Goal: Obtain resource: Obtain resource

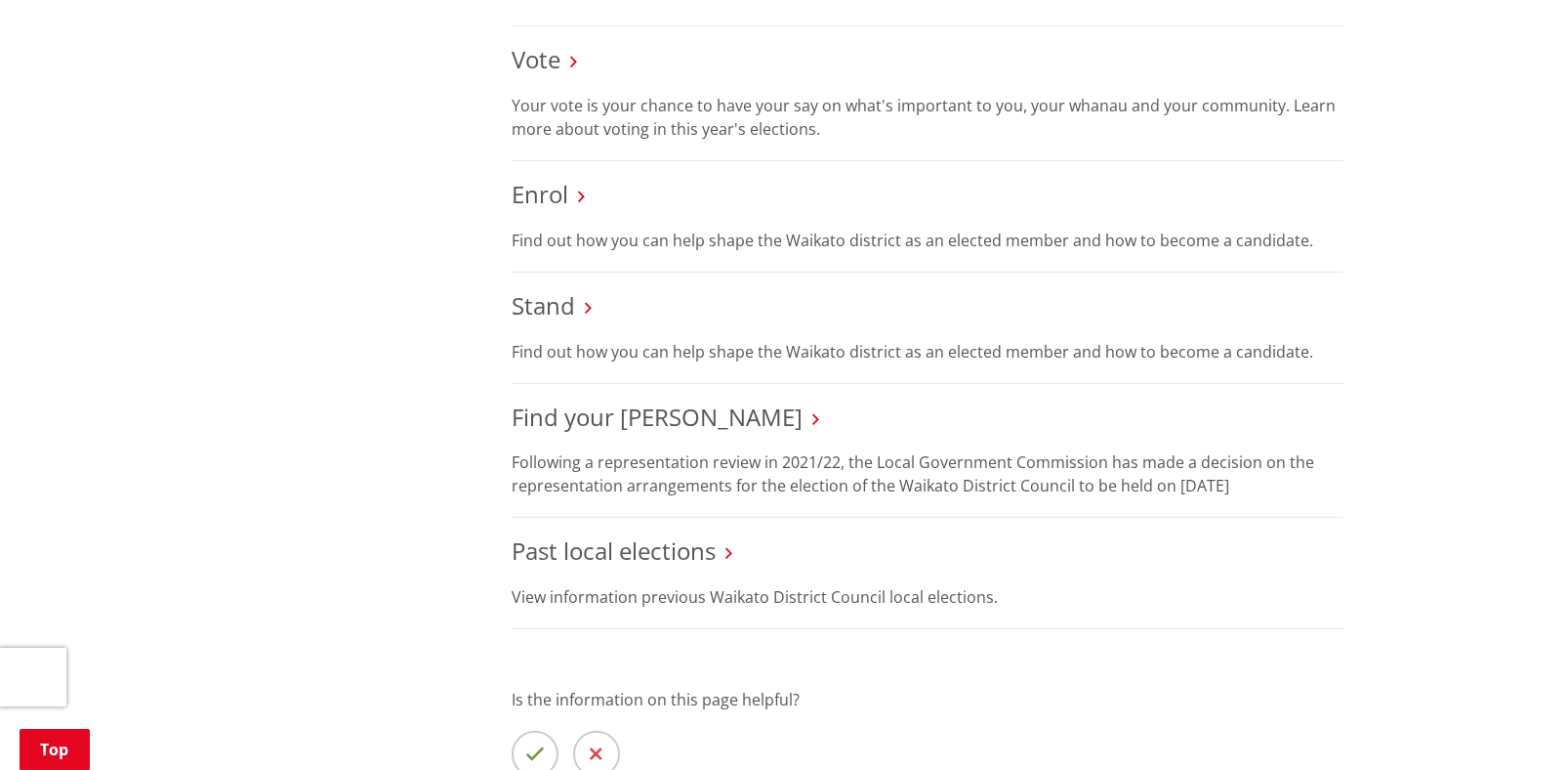
scroll to position [782, 0]
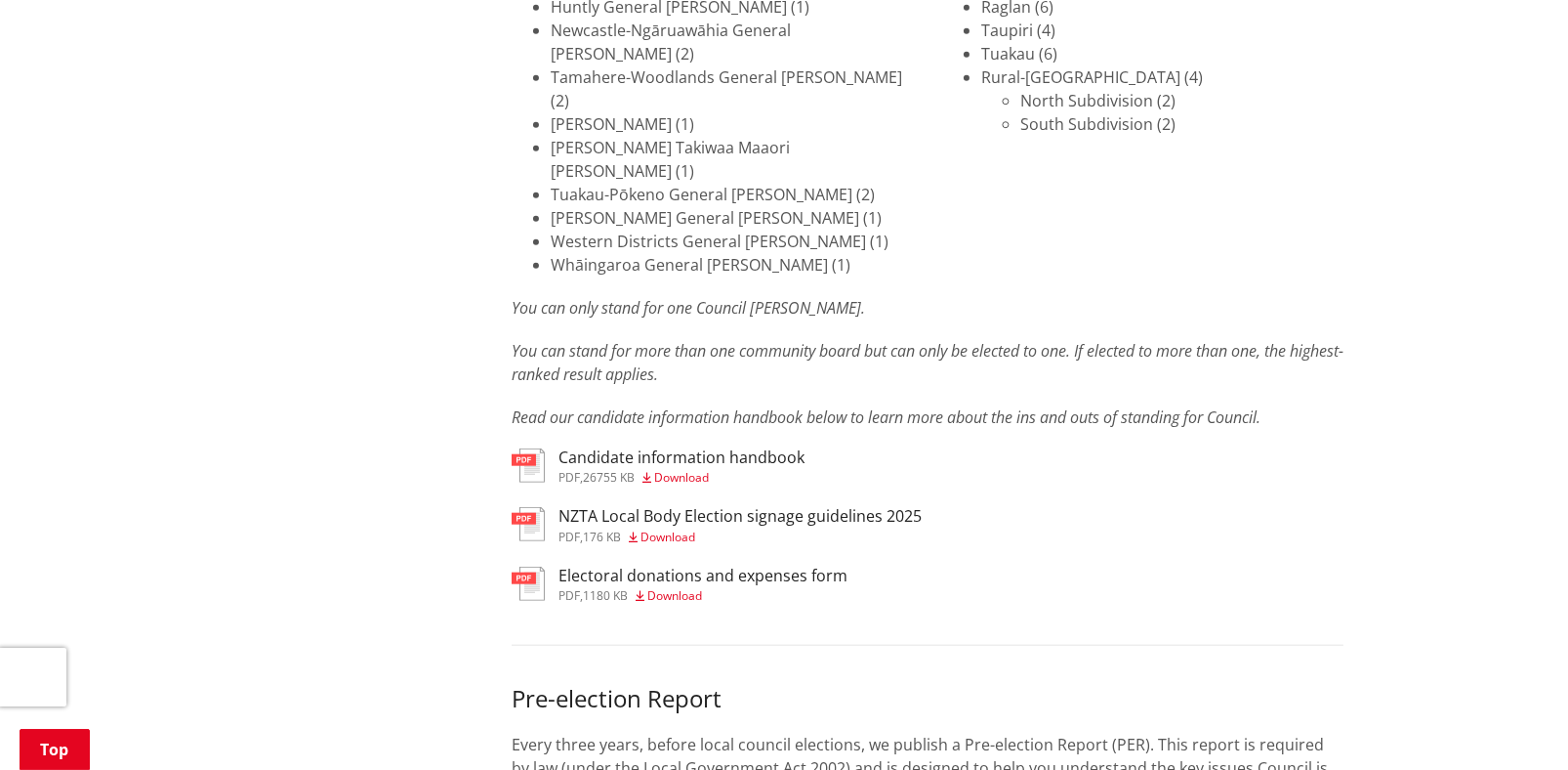
scroll to position [3028, 0]
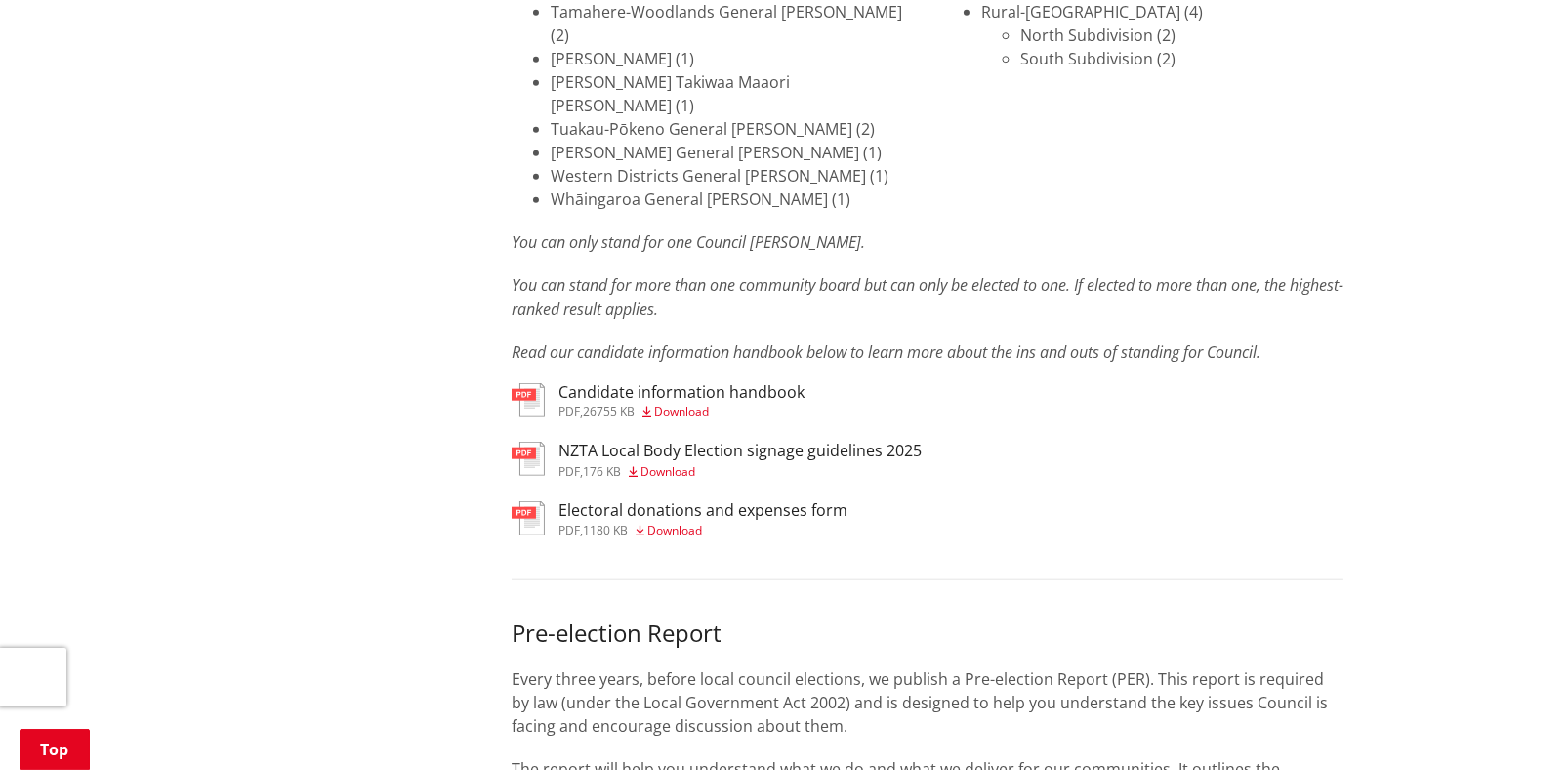
click at [641, 442] on h3 "NZTA Local Body Election signage guidelines 2025" at bounding box center [739, 450] width 363 height 19
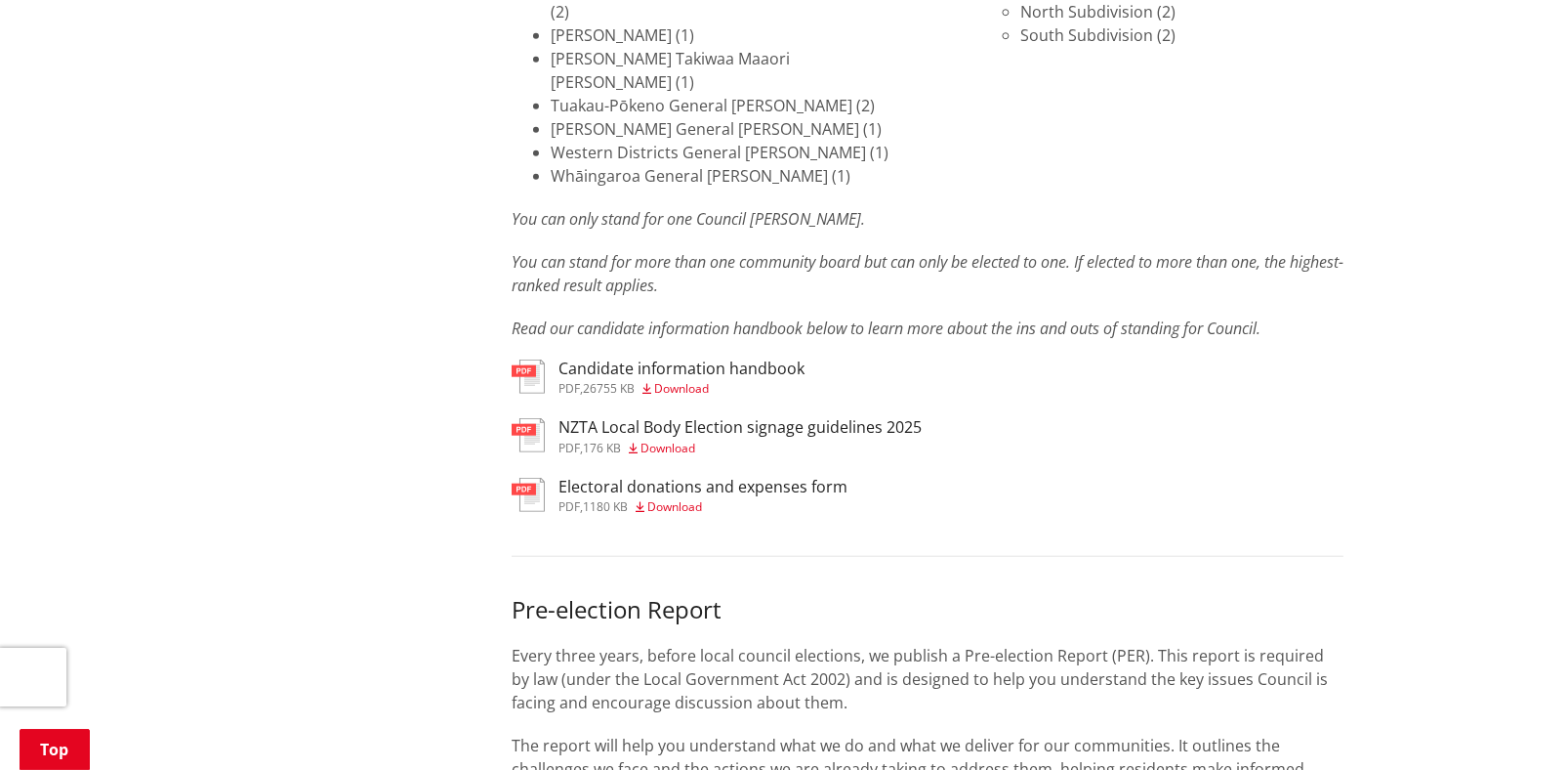
scroll to position [3028, 0]
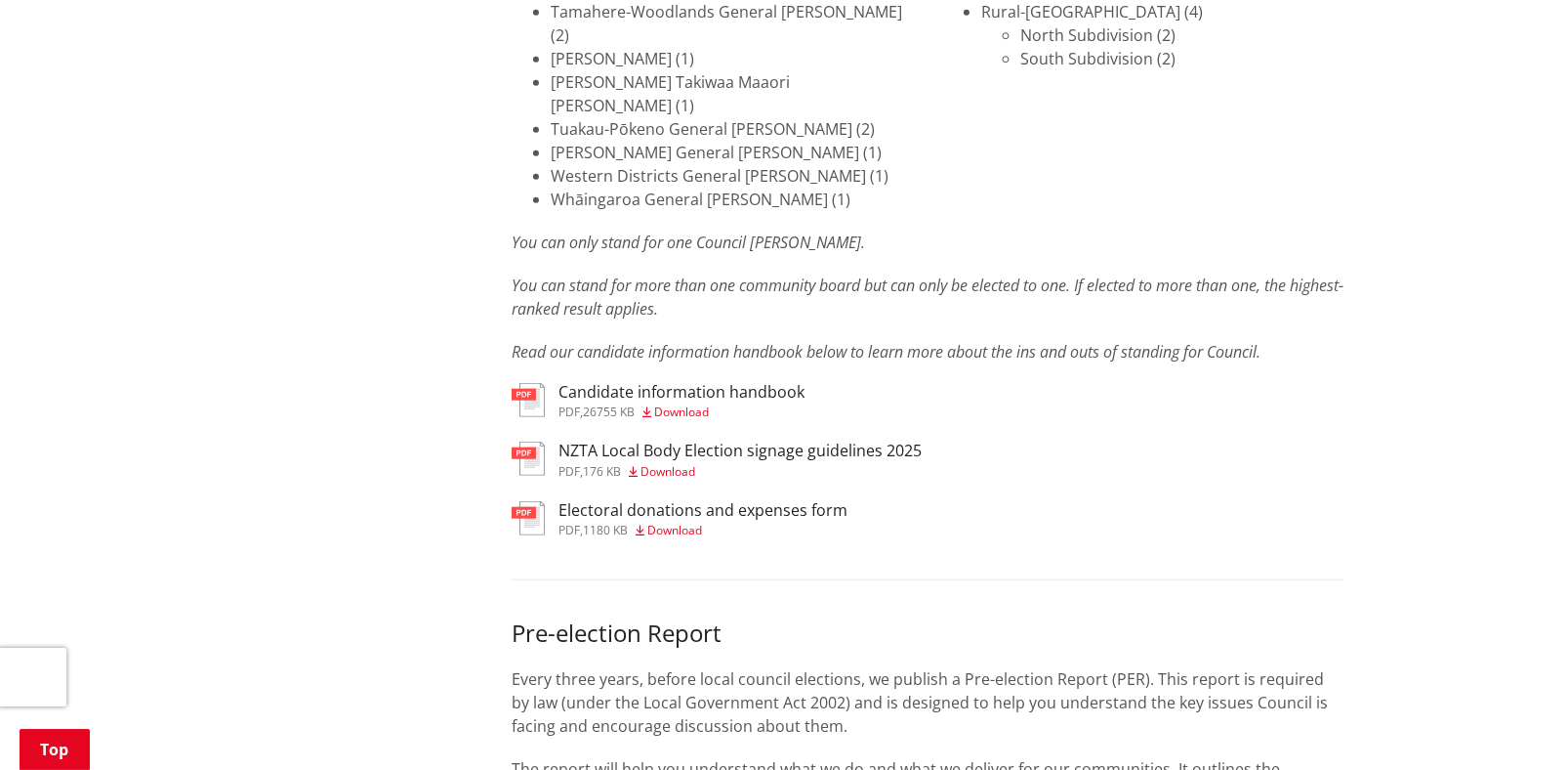
click at [682, 403] on span "Download" at bounding box center [681, 411] width 55 height 17
